Goal: Task Accomplishment & Management: Manage account settings

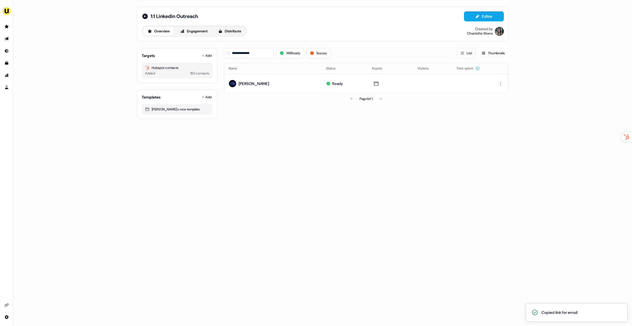
click at [242, 137] on div "**********" at bounding box center [322, 163] width 619 height 326
drag, startPoint x: 267, startPoint y: 56, endPoint x: 224, endPoint y: 53, distance: 42.7
click at [224, 53] on input "**********" at bounding box center [249, 53] width 50 height 10
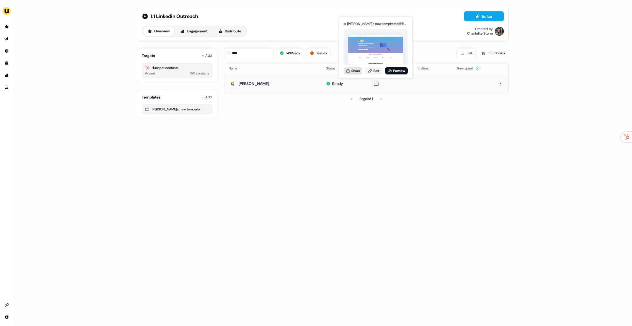
click at [344, 71] on button "Share" at bounding box center [353, 70] width 19 height 7
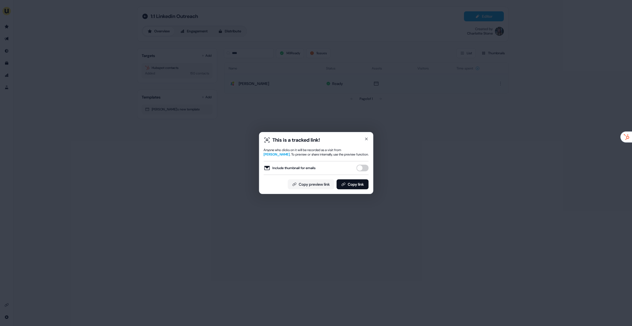
click at [365, 164] on div "Include thumbnail for emails" at bounding box center [316, 168] width 105 height 14
click at [359, 183] on button "Copy link" at bounding box center [353, 184] width 32 height 10
click at [364, 165] on button "Include thumbnail for emails" at bounding box center [362, 168] width 12 height 7
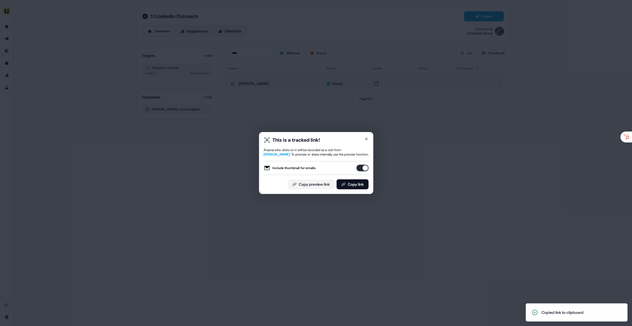
drag, startPoint x: 356, startPoint y: 184, endPoint x: 362, endPoint y: 215, distance: 31.0
click at [356, 184] on button "Copy link" at bounding box center [353, 184] width 32 height 10
click at [416, 146] on div "This is a tracked link! Anyone who clicks on it will be recorded as a visit fro…" at bounding box center [316, 163] width 632 height 326
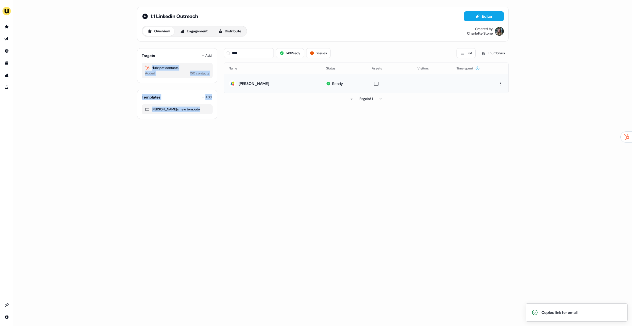
drag, startPoint x: 240, startPoint y: 58, endPoint x: 230, endPoint y: 54, distance: 10.8
click at [220, 56] on div "Targets Add Hubspot contacts Added 150 contacts Templates Add [PERSON_NAME]'s n…" at bounding box center [323, 81] width 372 height 75
drag, startPoint x: 257, startPoint y: 51, endPoint x: 216, endPoint y: 54, distance: 41.1
click at [216, 54] on div "Targets Add Hubspot contacts Added 150 contacts Templates Add [PERSON_NAME]'s n…" at bounding box center [323, 81] width 372 height 75
paste input "*********"
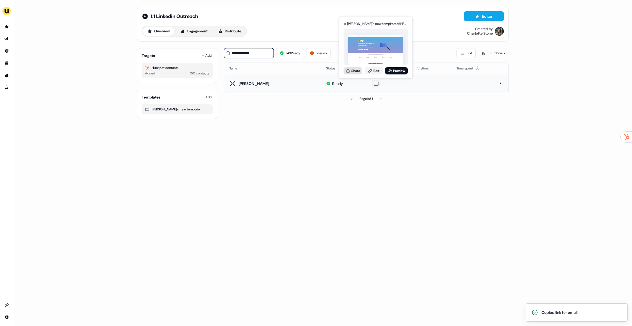
type input "**********"
click at [349, 74] on button "Share" at bounding box center [353, 70] width 19 height 7
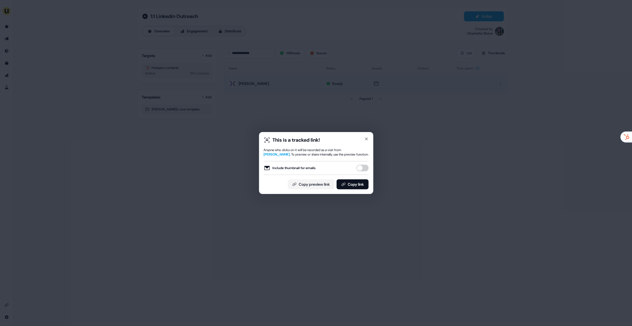
click at [367, 170] on button "Include thumbnail for emails" at bounding box center [362, 168] width 12 height 7
drag, startPoint x: 360, startPoint y: 185, endPoint x: 384, endPoint y: 142, distance: 49.4
click at [360, 185] on button "Copy link" at bounding box center [353, 184] width 32 height 10
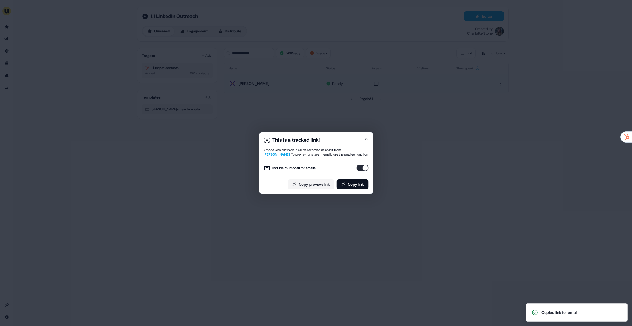
drag, startPoint x: 106, startPoint y: 84, endPoint x: 112, endPoint y: 80, distance: 7.5
click at [106, 84] on div "This is a tracked link! Anyone who clicks on it will be recorded as a visit fro…" at bounding box center [316, 163] width 632 height 326
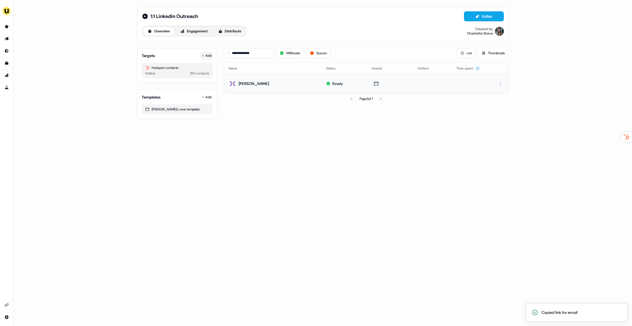
click at [211, 56] on button "Add" at bounding box center [207, 56] width 12 height 8
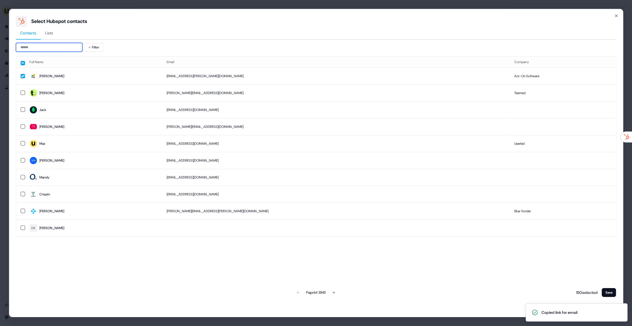
click at [53, 47] on input at bounding box center [49, 47] width 66 height 9
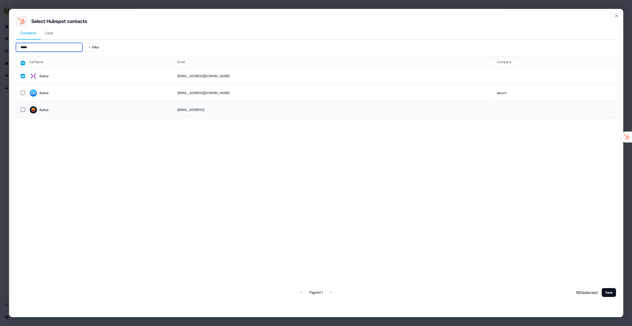
type input "*****"
click at [66, 109] on span "Aukse" at bounding box center [98, 110] width 139 height 8
click at [607, 291] on button "Save" at bounding box center [609, 292] width 14 height 9
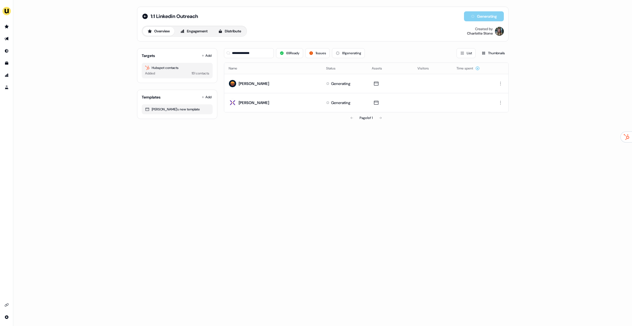
click at [257, 195] on div "**********" at bounding box center [322, 163] width 619 height 326
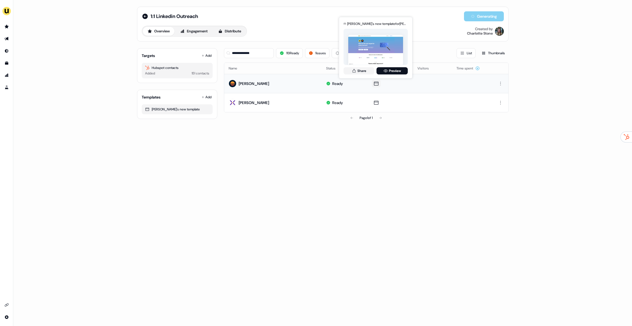
click at [362, 75] on div "[PERSON_NAME]'s new template for [PERSON_NAME] Share Preview" at bounding box center [376, 48] width 66 height 58
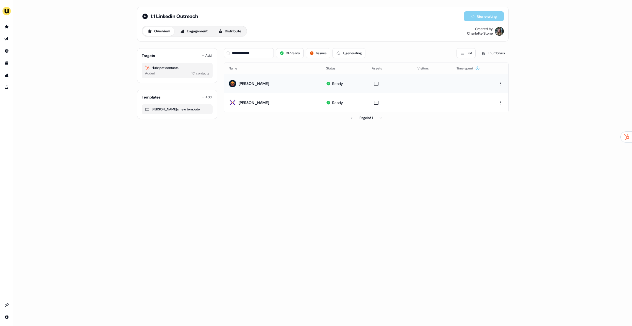
click at [360, 75] on td "Ready" at bounding box center [345, 83] width 46 height 19
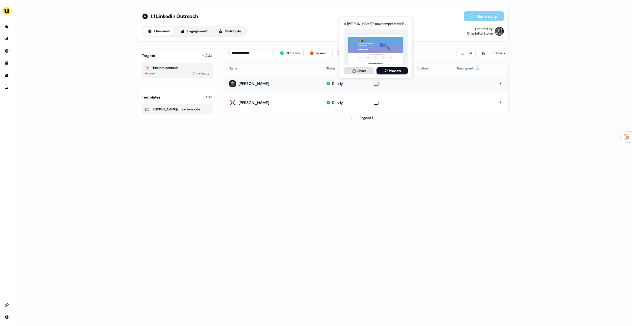
click at [364, 73] on button "Share" at bounding box center [359, 70] width 31 height 7
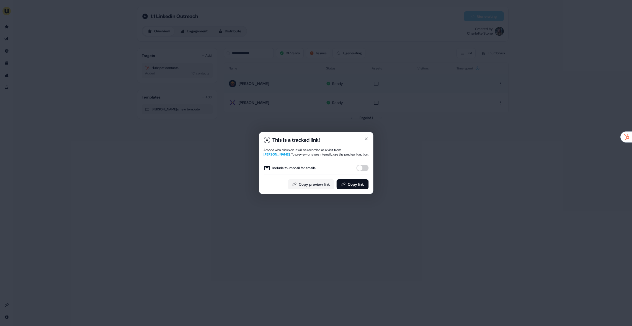
drag, startPoint x: 359, startPoint y: 165, endPoint x: 359, endPoint y: 178, distance: 13.6
click at [359, 165] on button "Include thumbnail for emails" at bounding box center [362, 168] width 12 height 7
click at [358, 182] on button "Copy link" at bounding box center [353, 184] width 32 height 10
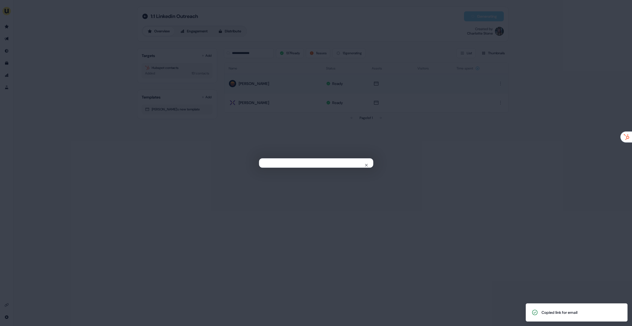
click at [499, 31] on div "Close" at bounding box center [316, 163] width 632 height 326
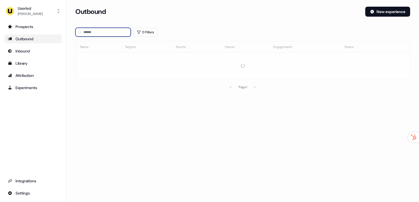
click at [107, 33] on input at bounding box center [102, 32] width 55 height 9
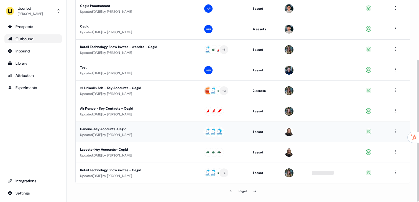
scroll to position [84, 0]
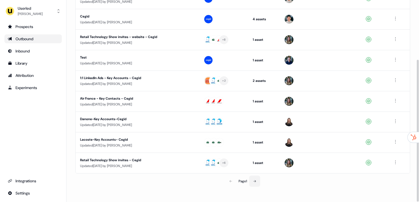
type input "*****"
click at [255, 178] on button at bounding box center [254, 180] width 11 height 11
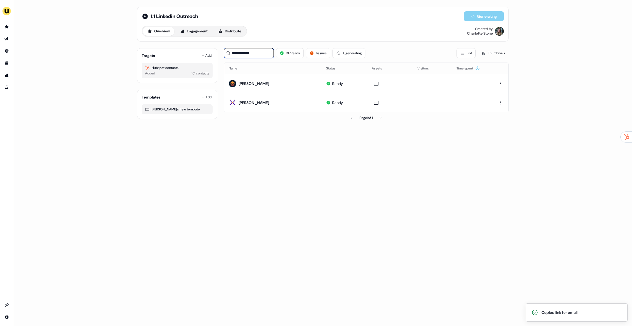
drag, startPoint x: 266, startPoint y: 54, endPoint x: 218, endPoint y: 50, distance: 47.8
click at [218, 50] on div "**********" at bounding box center [323, 84] width 372 height 80
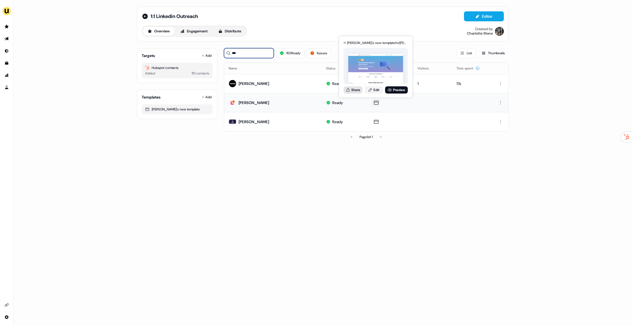
type input "***"
click at [346, 89] on icon at bounding box center [348, 90] width 4 height 4
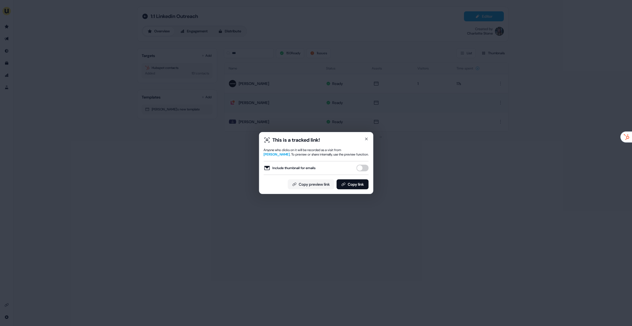
click at [364, 167] on button "Include thumbnail for emails" at bounding box center [362, 168] width 12 height 7
click at [356, 184] on button "Copy link" at bounding box center [353, 184] width 32 height 10
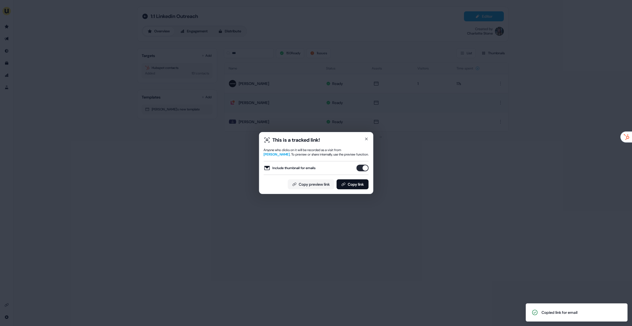
click at [408, 88] on div "This is a tracked link! Anyone who clicks on it will be recorded as a visit fro…" at bounding box center [316, 163] width 632 height 326
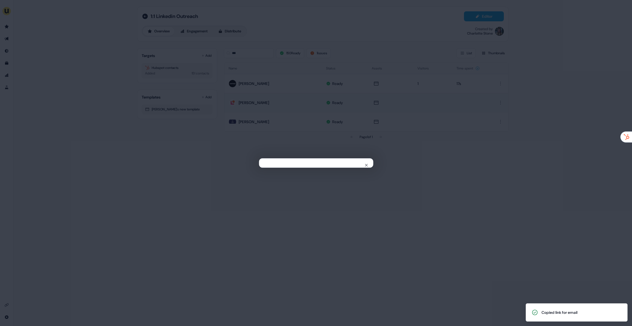
click at [408, 88] on div "Close" at bounding box center [316, 163] width 632 height 326
